Goal: Navigation & Orientation: Go to known website

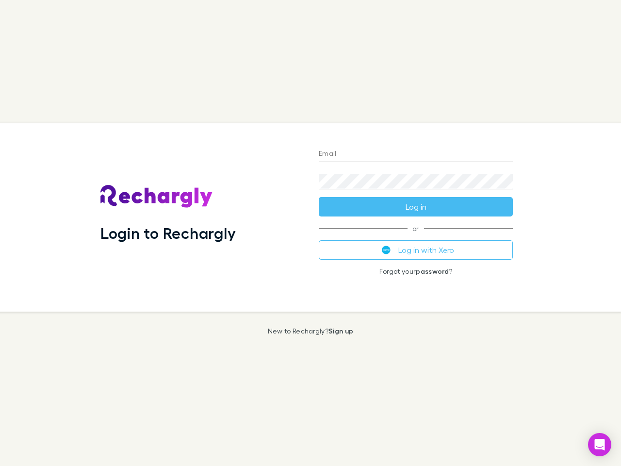
click at [311, 233] on div "Login to Rechargly" at bounding box center [202, 217] width 218 height 188
click at [416, 154] on input "Email" at bounding box center [416, 155] width 194 height 16
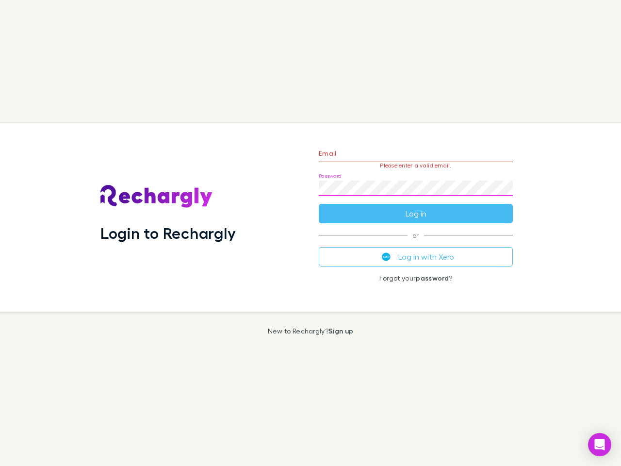
click at [416, 207] on form "Email Please enter a valid email. Password Log in" at bounding box center [416, 181] width 194 height 84
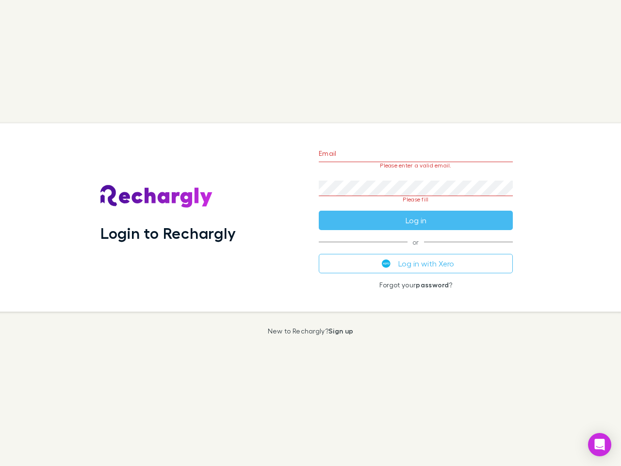
click at [416, 250] on div "Email Please enter a valid email. Password Please fill Log in or Log in with Xe…" at bounding box center [416, 217] width 210 height 188
click at [600, 445] on icon "Open Intercom Messenger" at bounding box center [600, 445] width 10 height 12
